Goal: Navigation & Orientation: Understand site structure

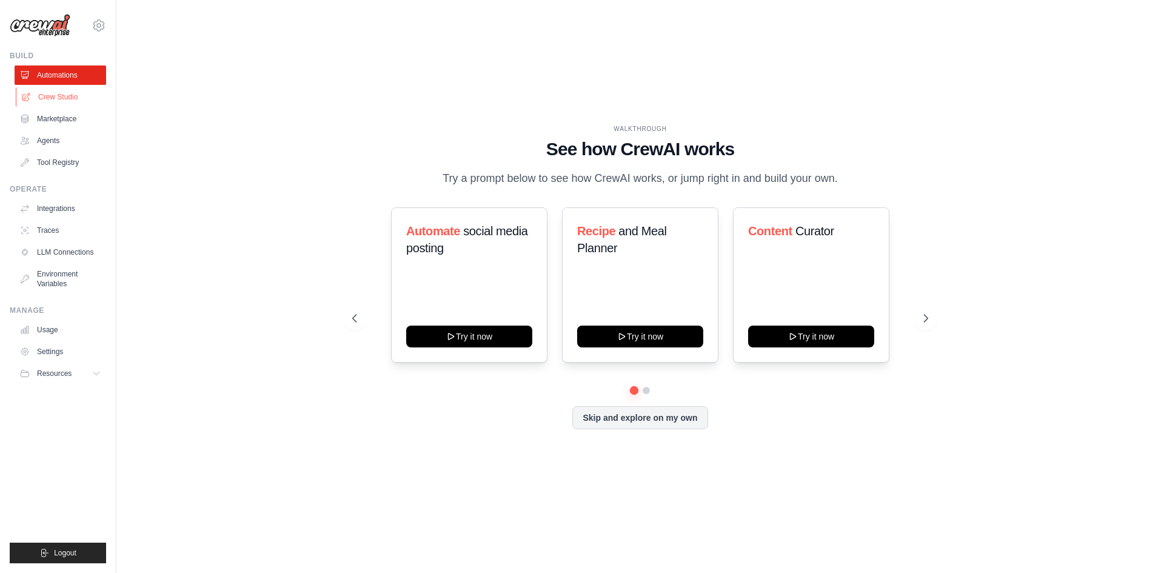
click at [55, 95] on link "Crew Studio" at bounding box center [62, 96] width 92 height 19
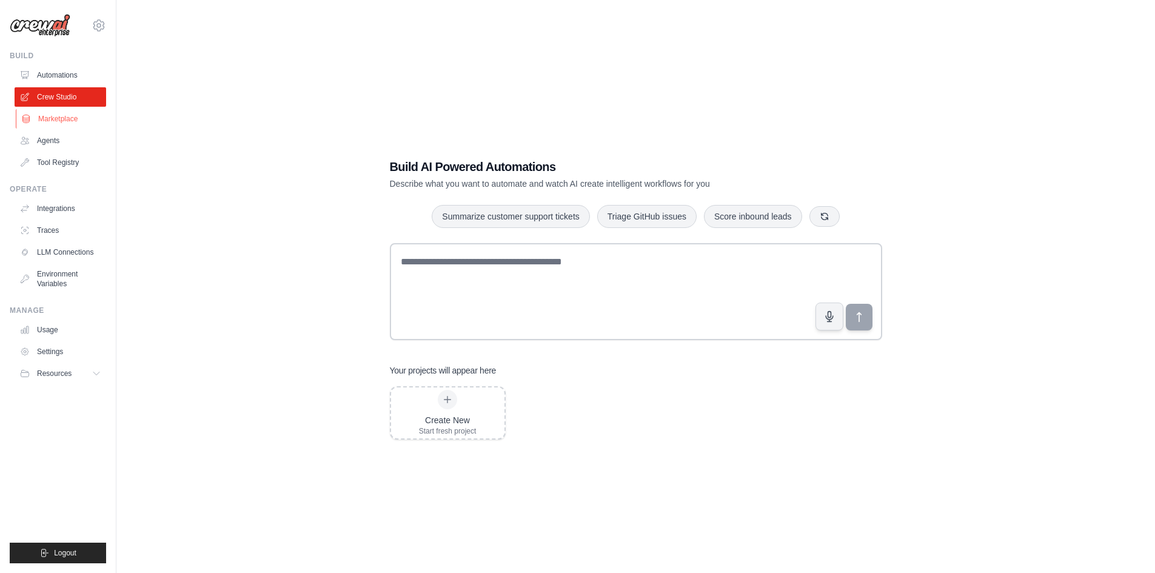
click at [52, 121] on link "Marketplace" at bounding box center [62, 118] width 92 height 19
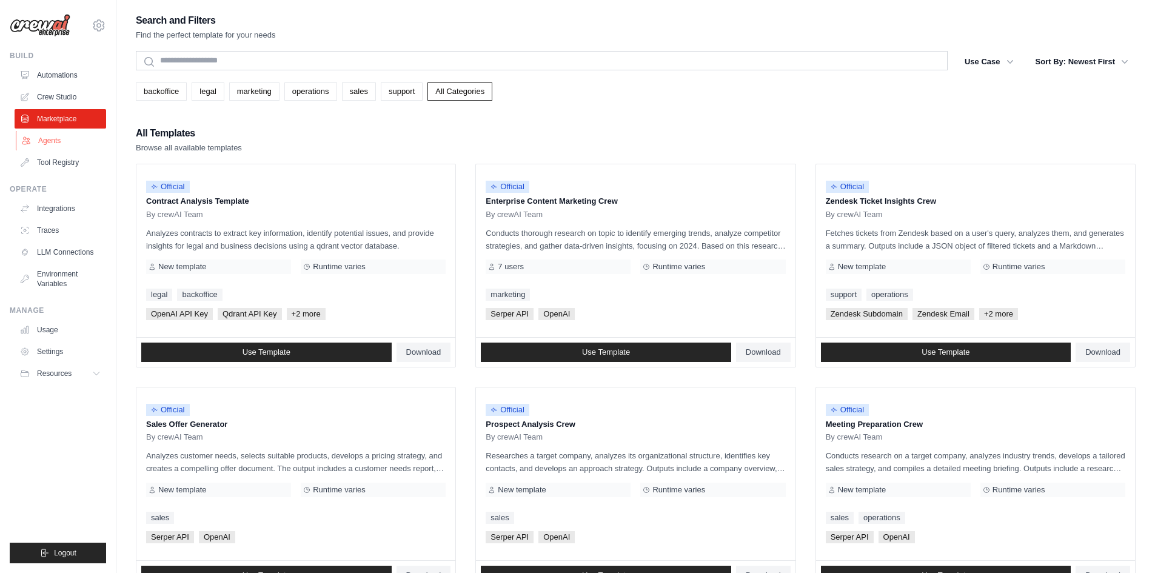
click at [52, 141] on link "Agents" at bounding box center [62, 140] width 92 height 19
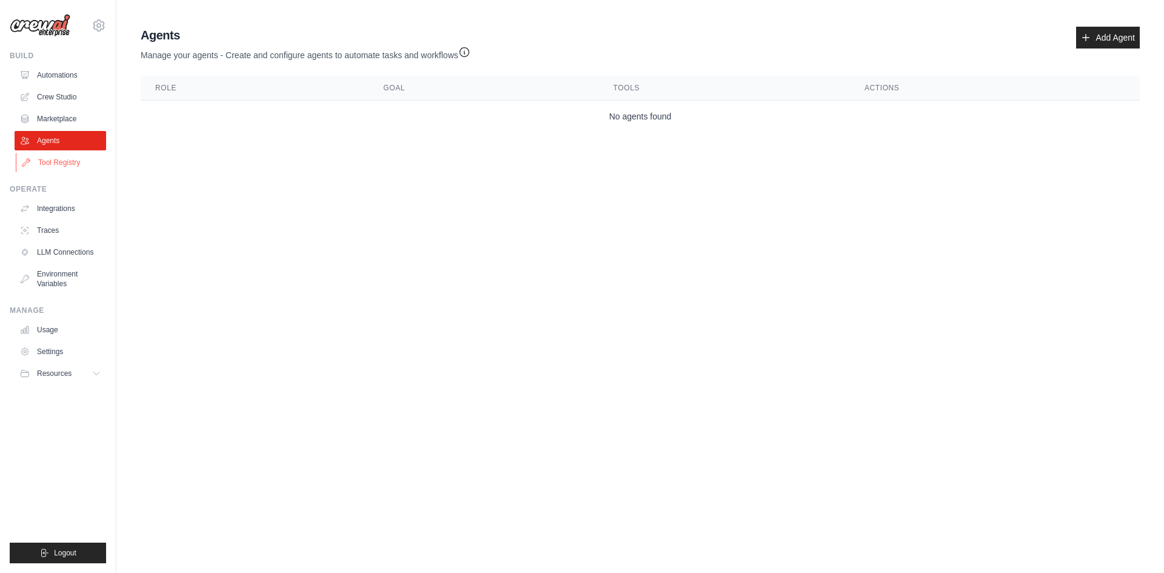
click at [54, 158] on link "Tool Registry" at bounding box center [62, 162] width 92 height 19
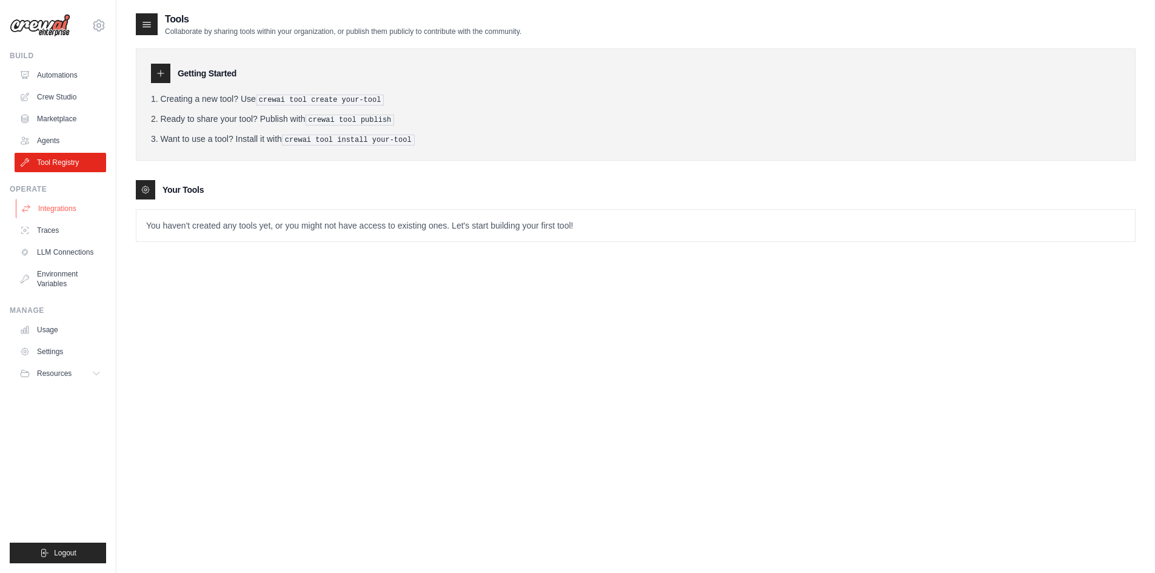
click at [55, 205] on link "Integrations" at bounding box center [62, 208] width 92 height 19
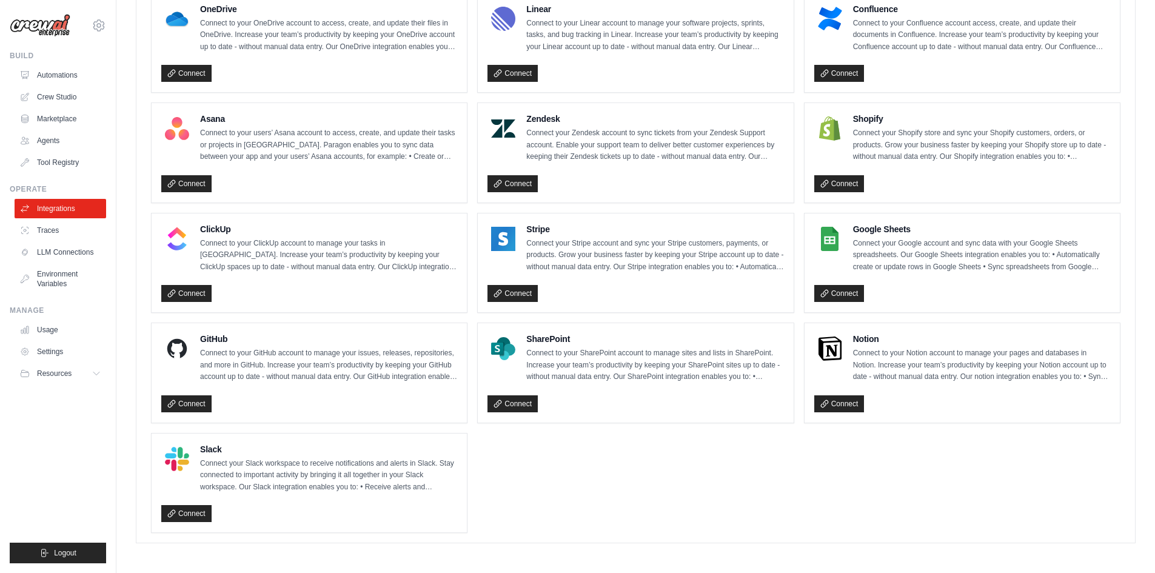
scroll to position [706, 0]
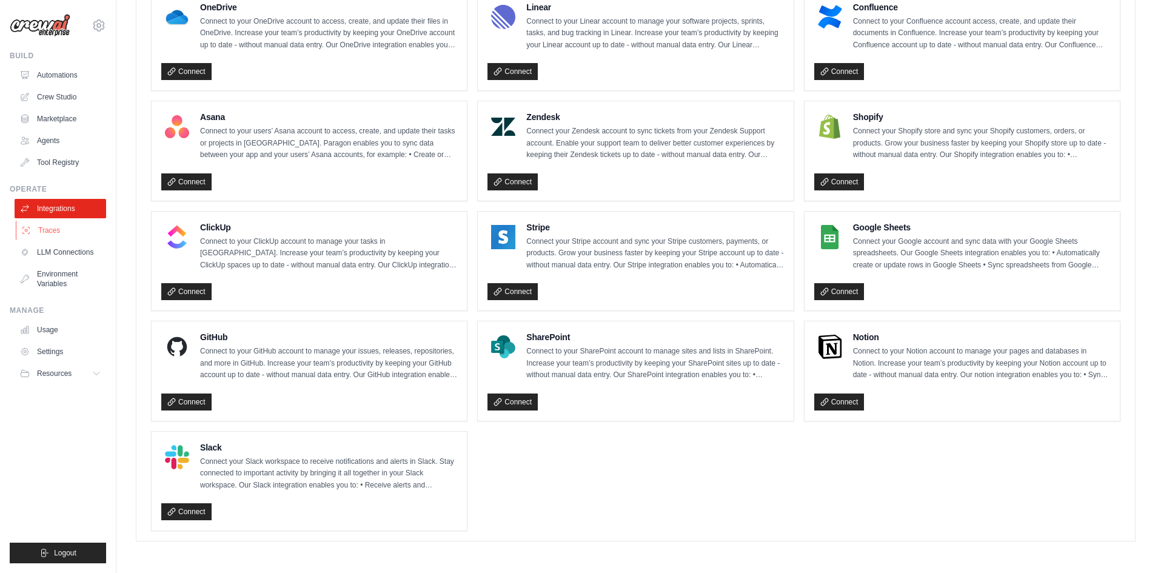
click at [48, 230] on link "Traces" at bounding box center [62, 230] width 92 height 19
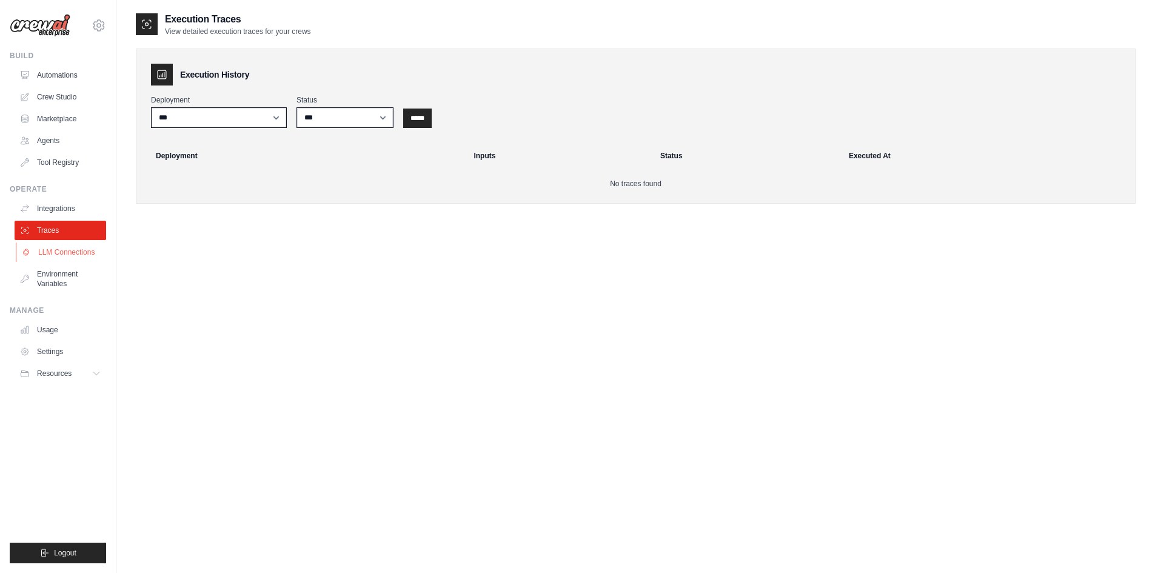
click at [58, 253] on link "LLM Connections" at bounding box center [62, 251] width 92 height 19
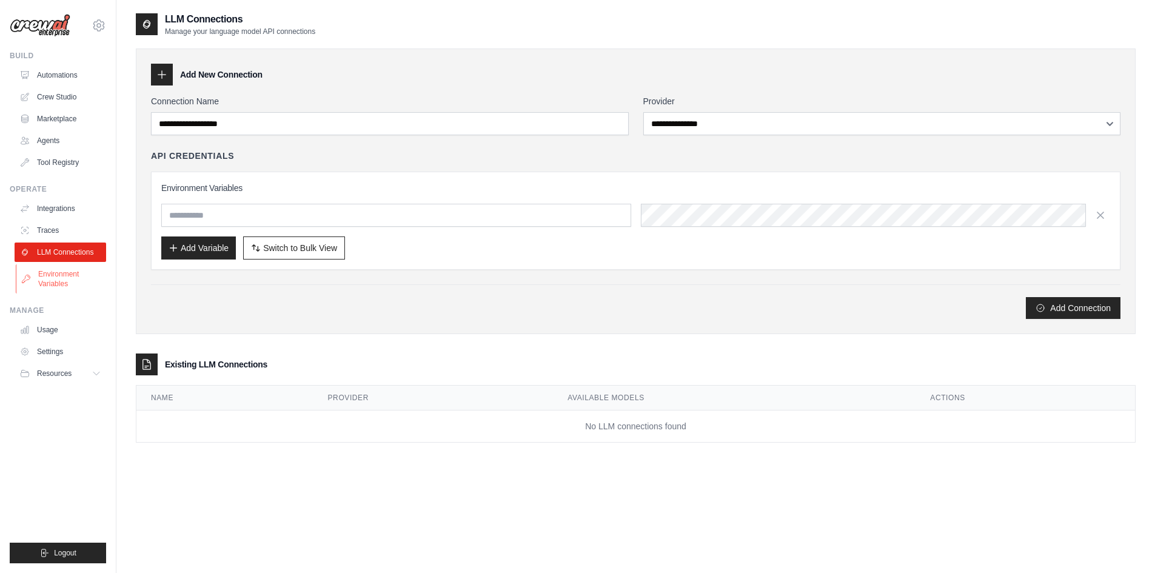
click at [62, 270] on link "Environment Variables" at bounding box center [62, 278] width 92 height 29
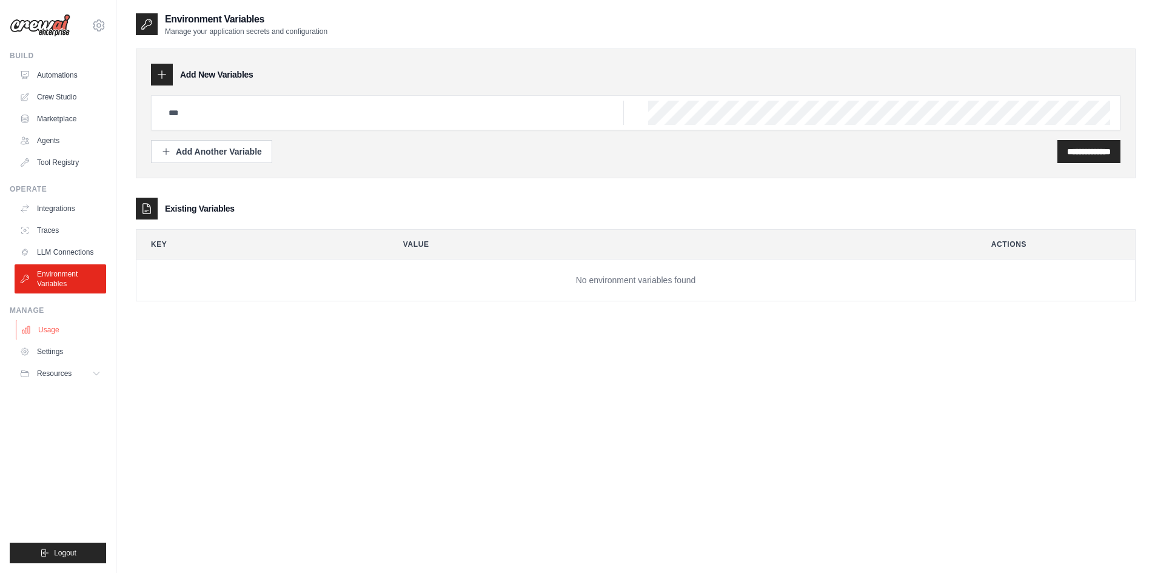
click at [52, 334] on link "Usage" at bounding box center [62, 329] width 92 height 19
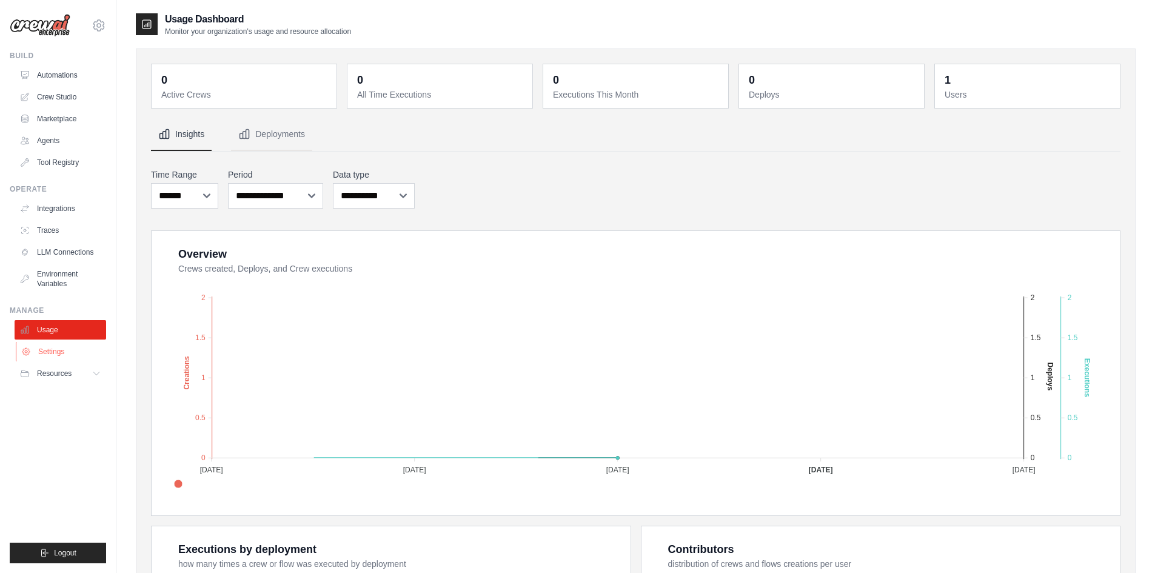
click at [50, 352] on link "Settings" at bounding box center [62, 351] width 92 height 19
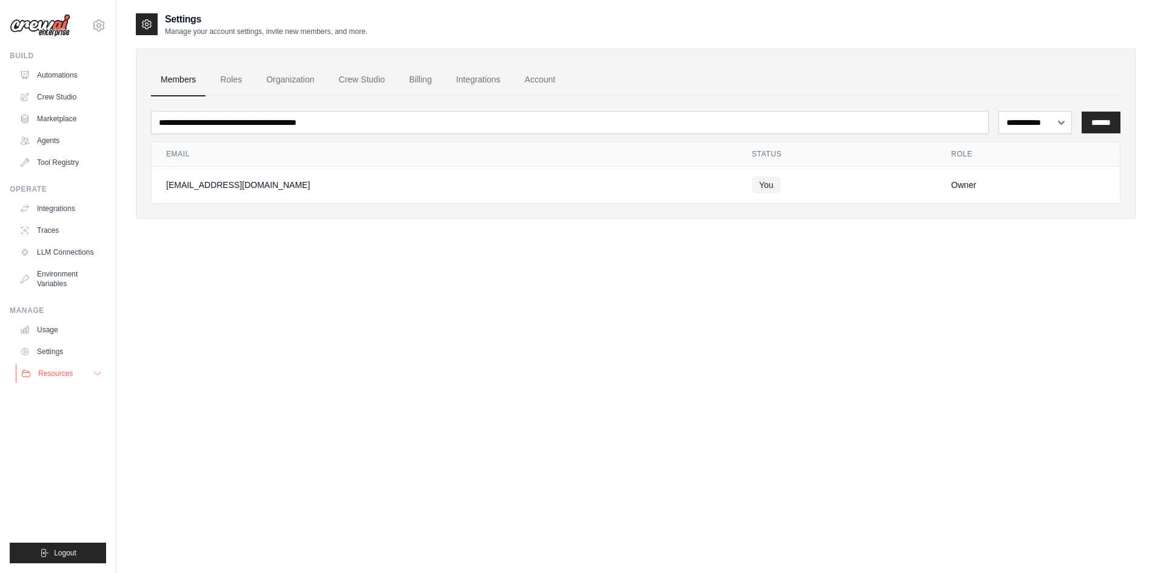
click at [53, 376] on span "Resources" at bounding box center [55, 373] width 35 height 10
click at [61, 73] on link "Automations" at bounding box center [62, 74] width 92 height 19
